Goal: Task Accomplishment & Management: Use online tool/utility

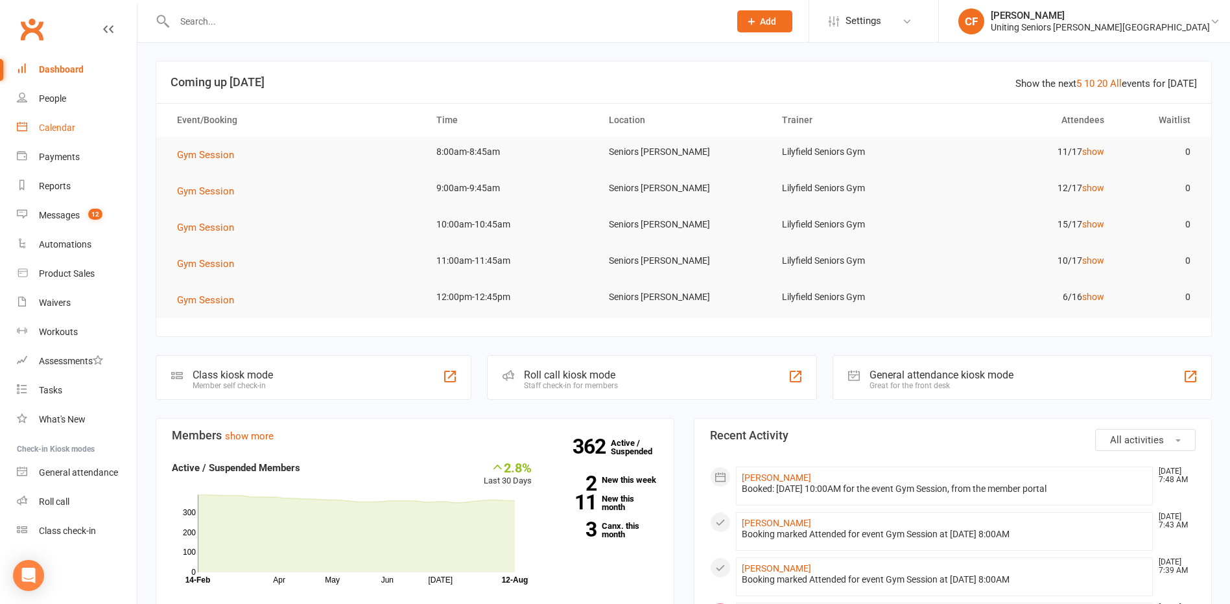
click at [60, 135] on link "Calendar" at bounding box center [77, 127] width 120 height 29
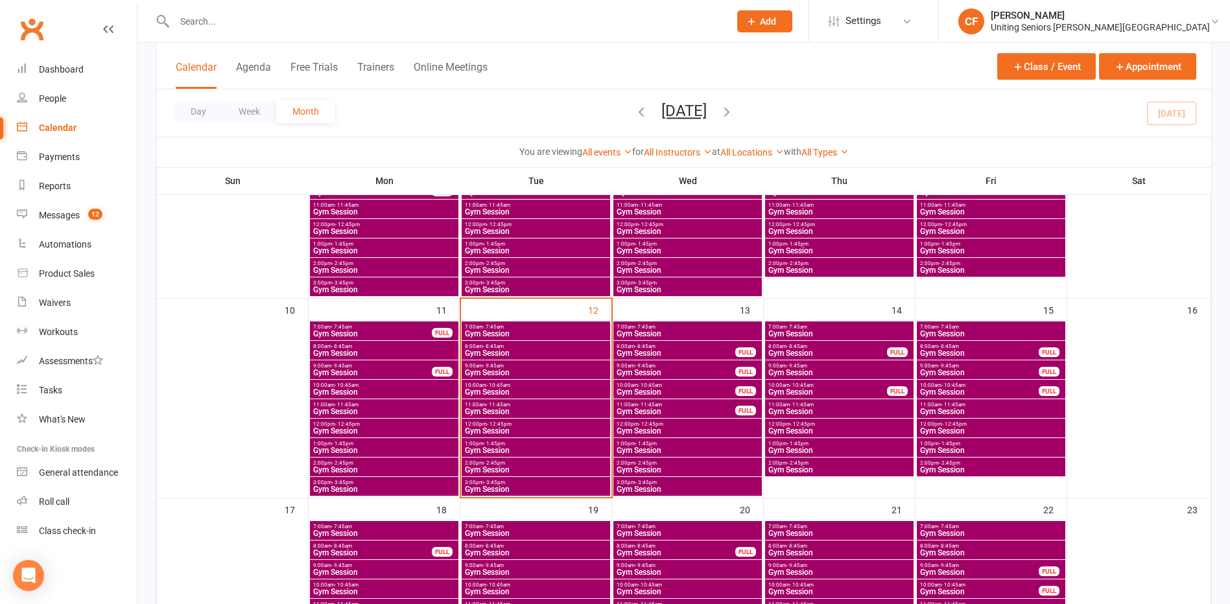
scroll to position [389, 0]
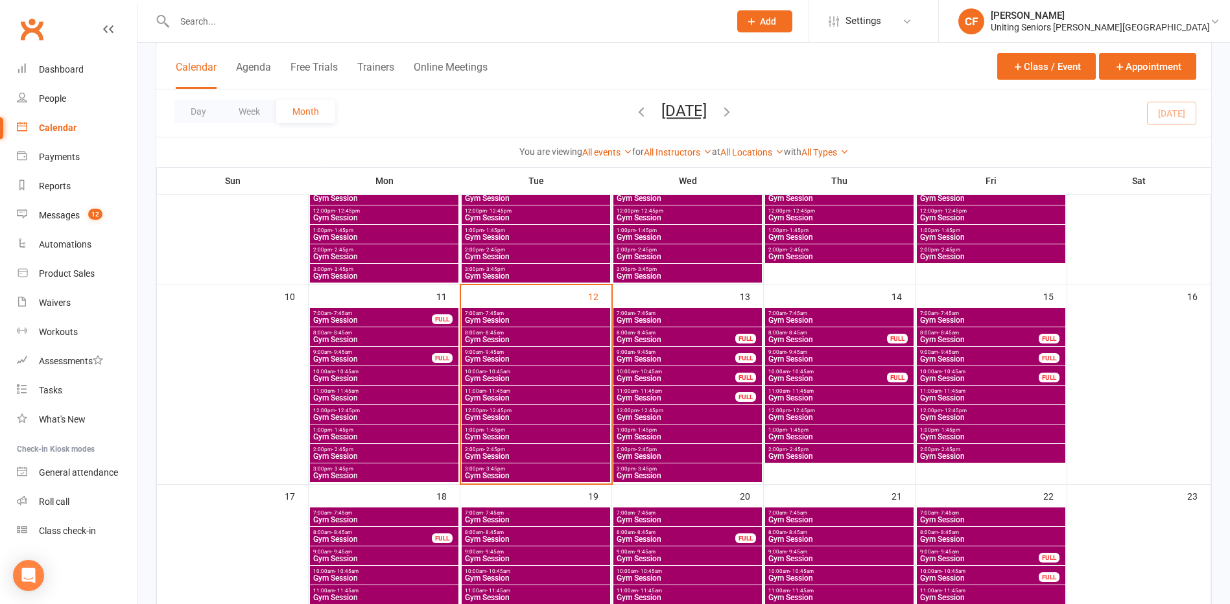
click at [589, 333] on span "8:00am - 8:45am" at bounding box center [535, 333] width 143 height 6
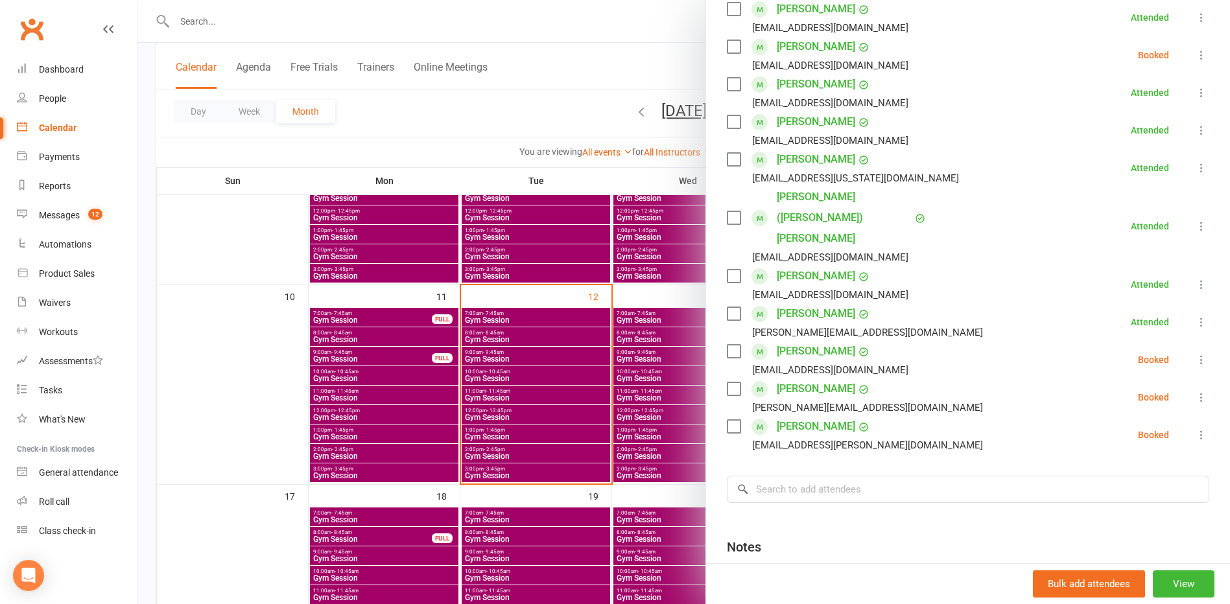
scroll to position [324, 0]
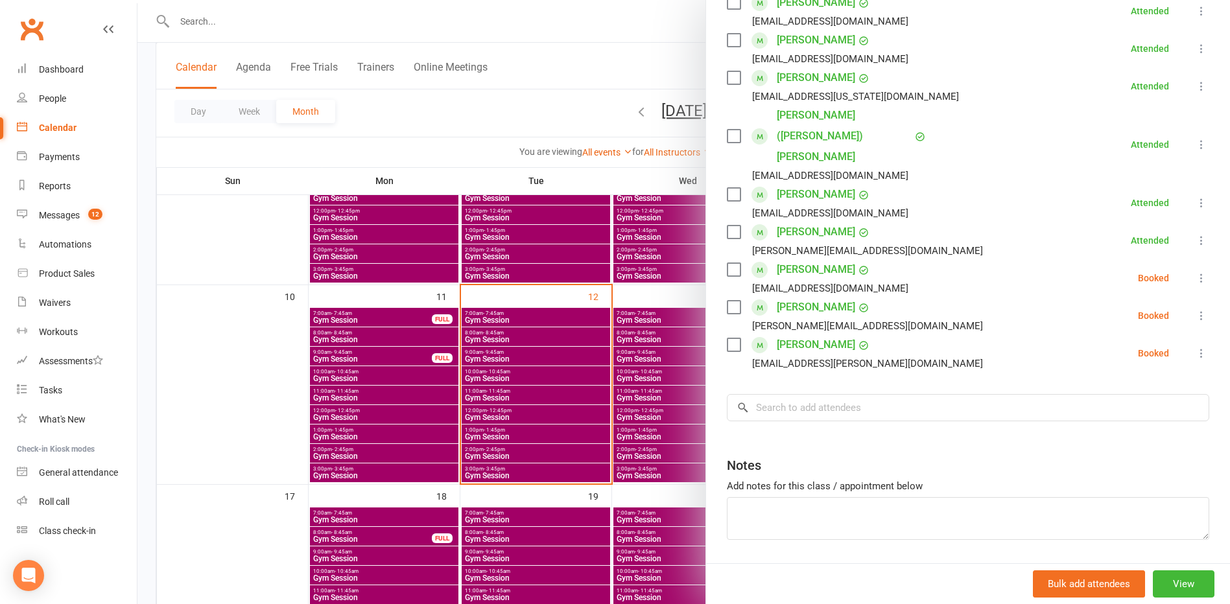
click at [1195, 347] on icon at bounding box center [1201, 353] width 13 height 13
click at [1117, 417] on link "Check in" at bounding box center [1138, 430] width 139 height 26
click at [524, 322] on div at bounding box center [683, 302] width 1092 height 604
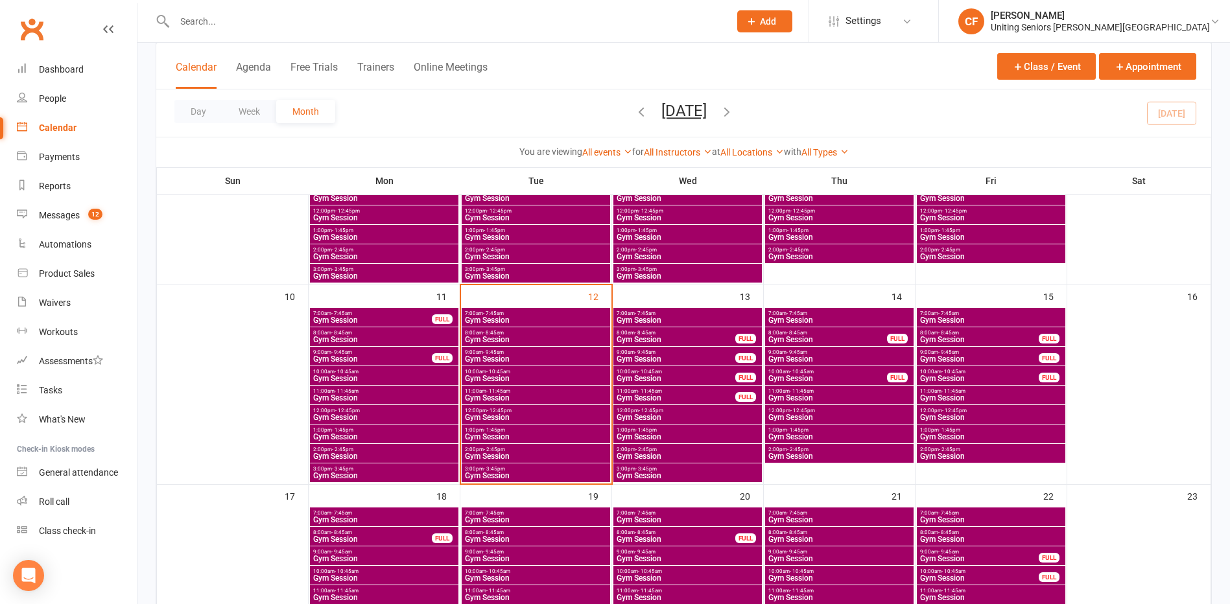
click at [549, 318] on span "Gym Session" at bounding box center [535, 320] width 143 height 8
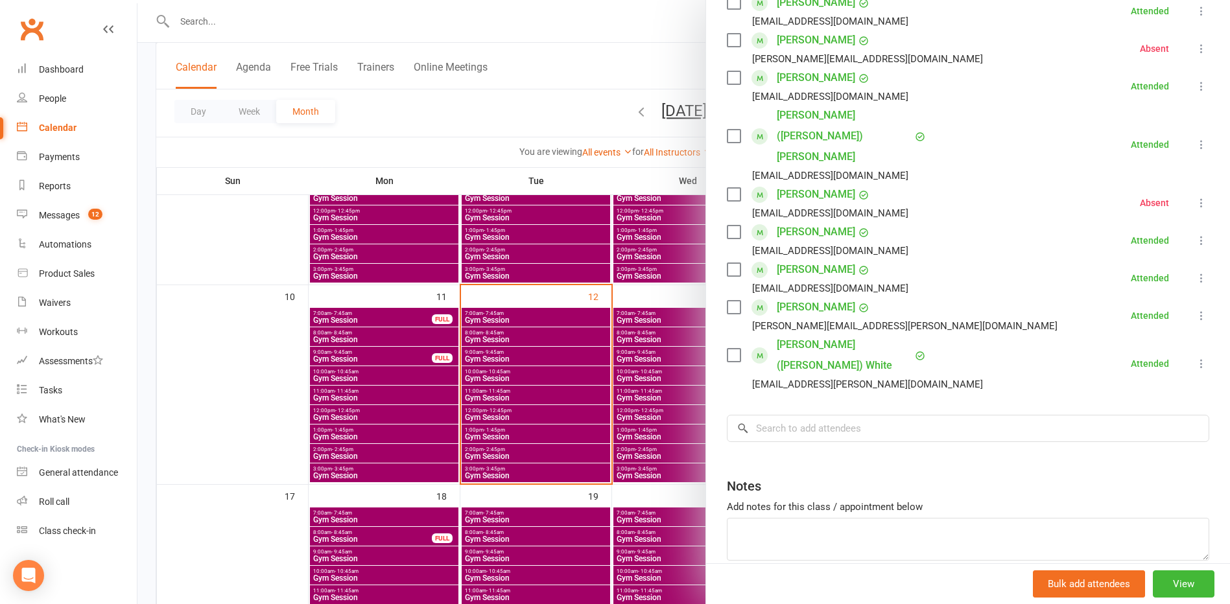
click at [598, 370] on div at bounding box center [683, 302] width 1092 height 604
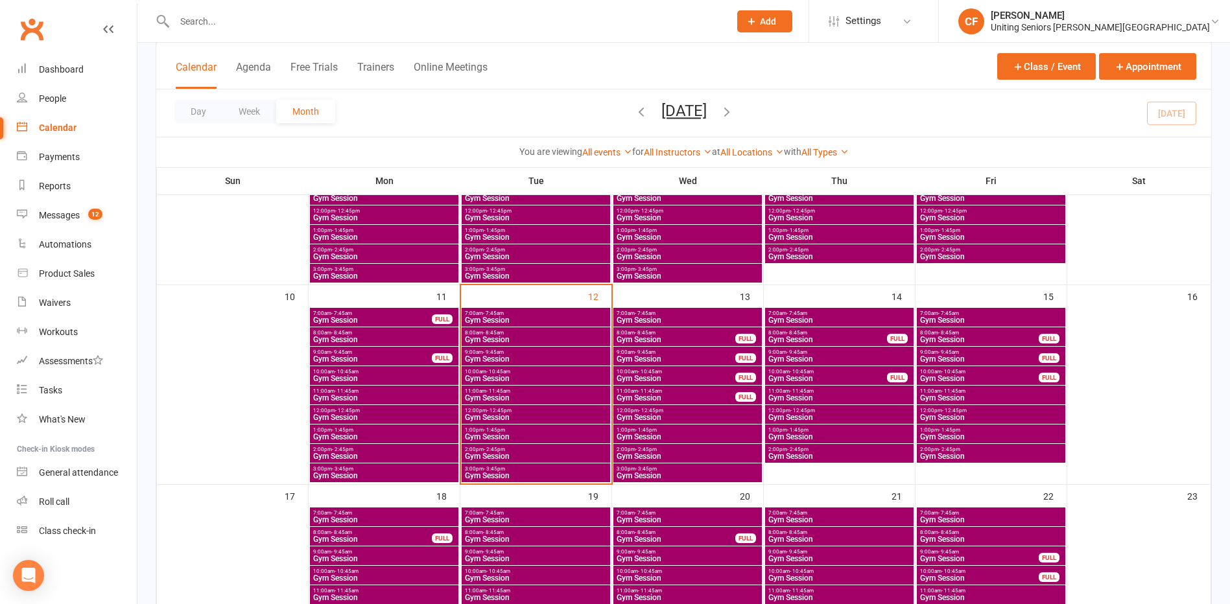
click at [517, 333] on span "8:00am - 8:45am" at bounding box center [535, 333] width 143 height 6
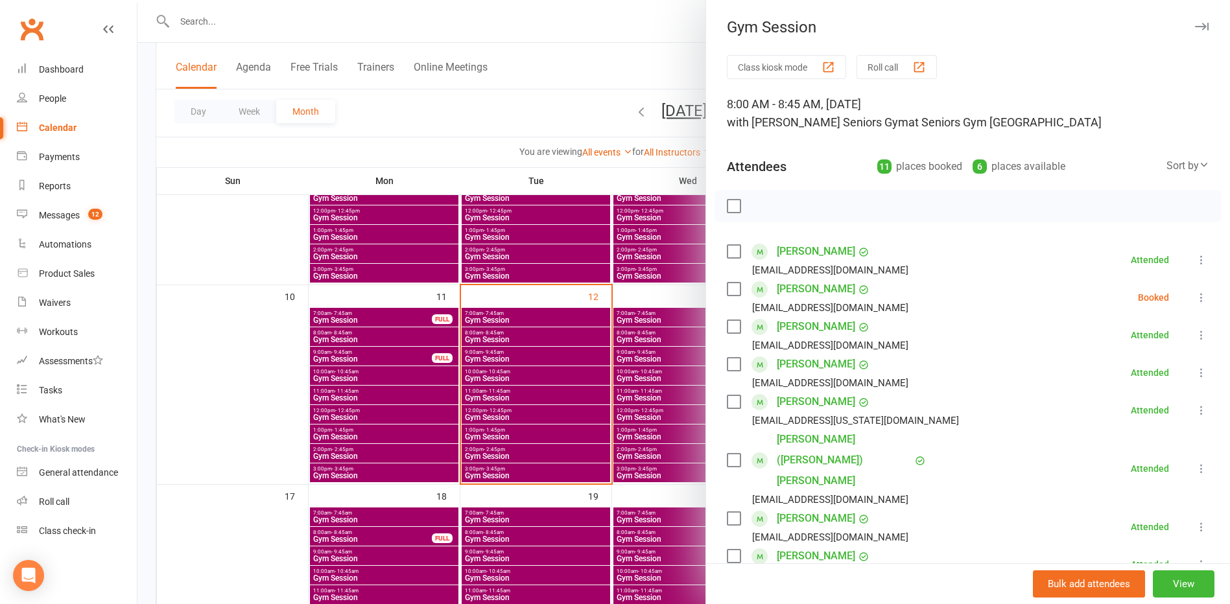
click at [292, 325] on div at bounding box center [683, 302] width 1092 height 604
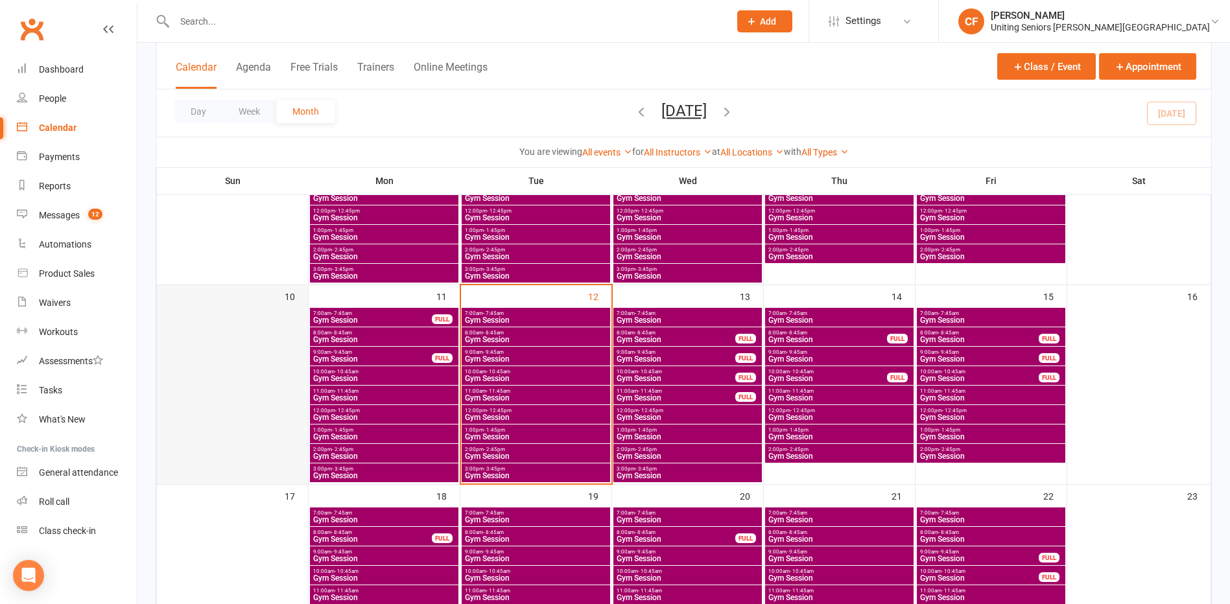
scroll to position [454, 0]
